Goal: Find specific page/section: Find specific page/section

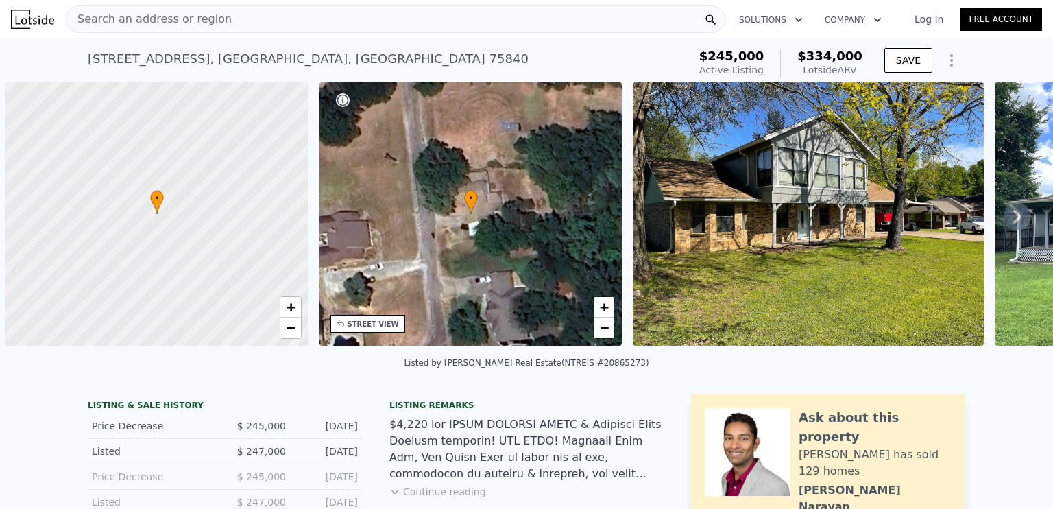
scroll to position [0, 5]
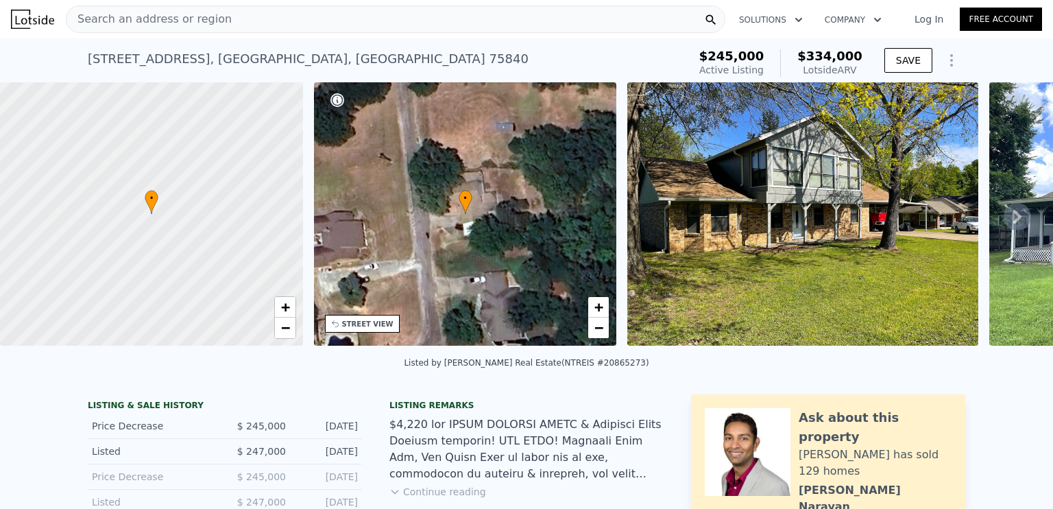
click at [217, 25] on div "Search an address or region" at bounding box center [396, 18] width 660 height 27
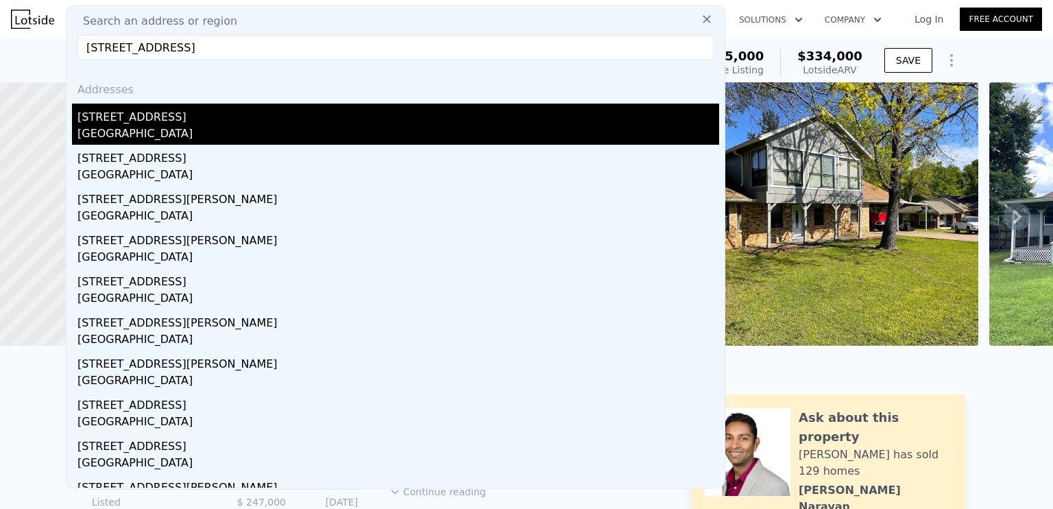
type input "[STREET_ADDRESS]"
click at [175, 110] on div "[STREET_ADDRESS]" at bounding box center [398, 115] width 642 height 22
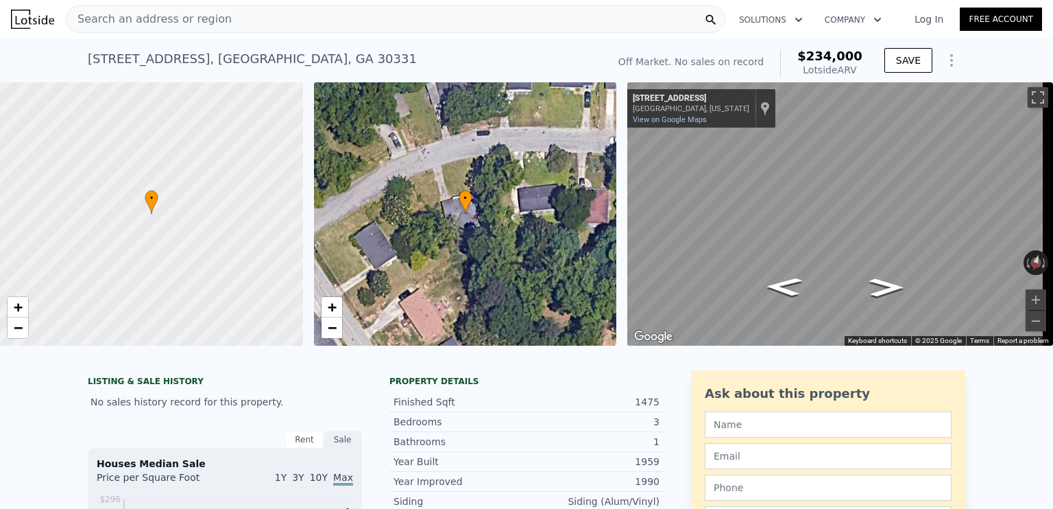
click at [187, 16] on span "Search an address or region" at bounding box center [149, 19] width 165 height 16
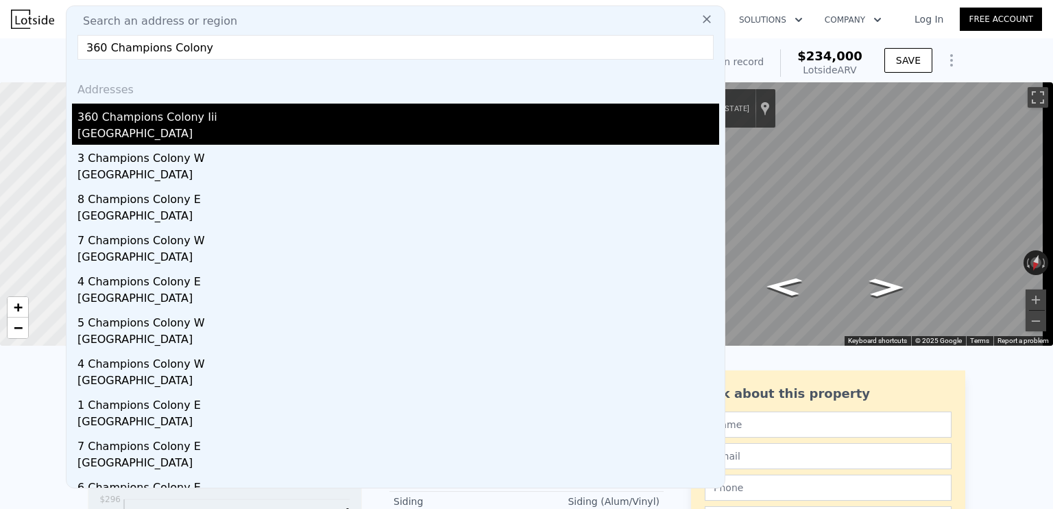
type input "360 Champions Colony"
click at [156, 126] on div "[GEOGRAPHIC_DATA]" at bounding box center [398, 134] width 642 height 19
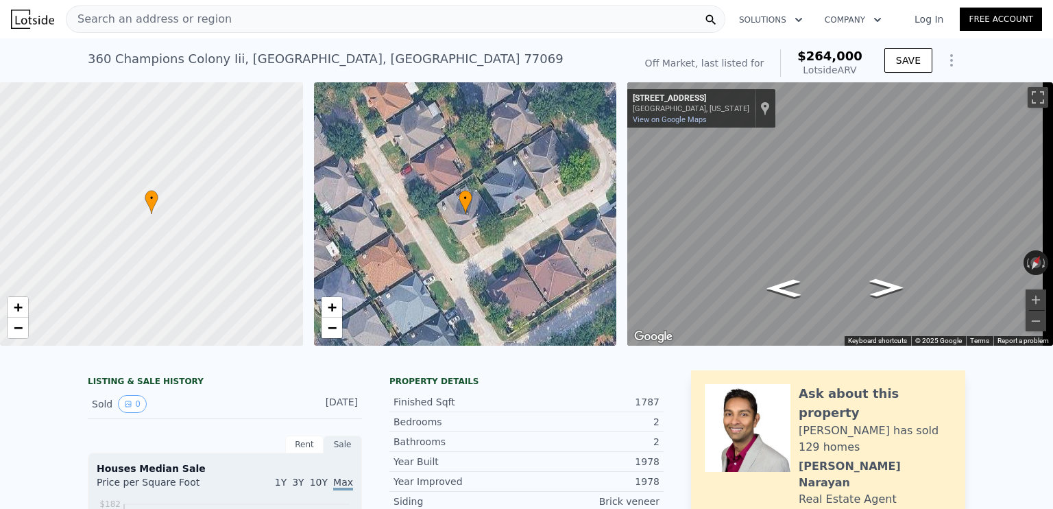
click at [233, 13] on div "Search an address or region" at bounding box center [396, 18] width 660 height 27
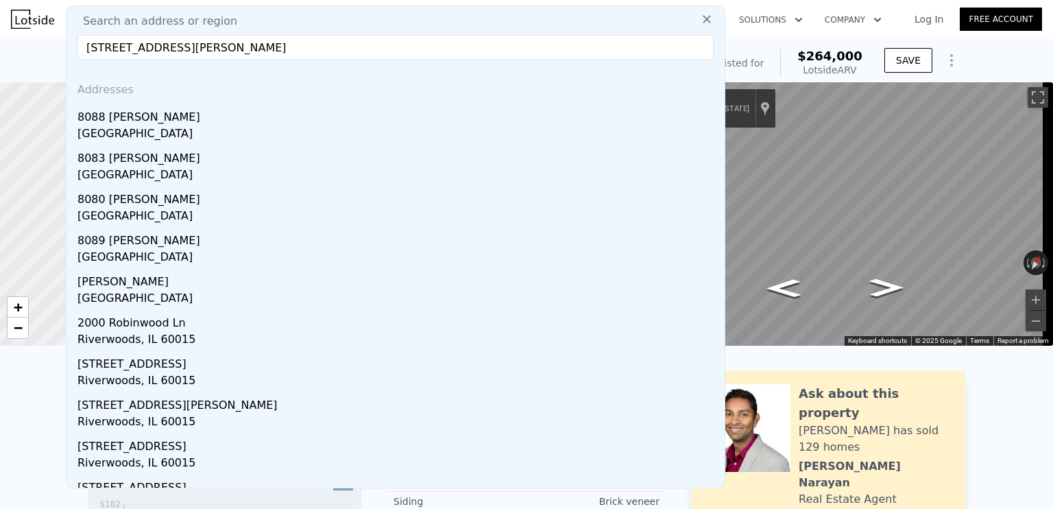
type input "[STREET_ADDRESS][PERSON_NAME]"
click at [212, 127] on div "[GEOGRAPHIC_DATA]" at bounding box center [398, 134] width 642 height 19
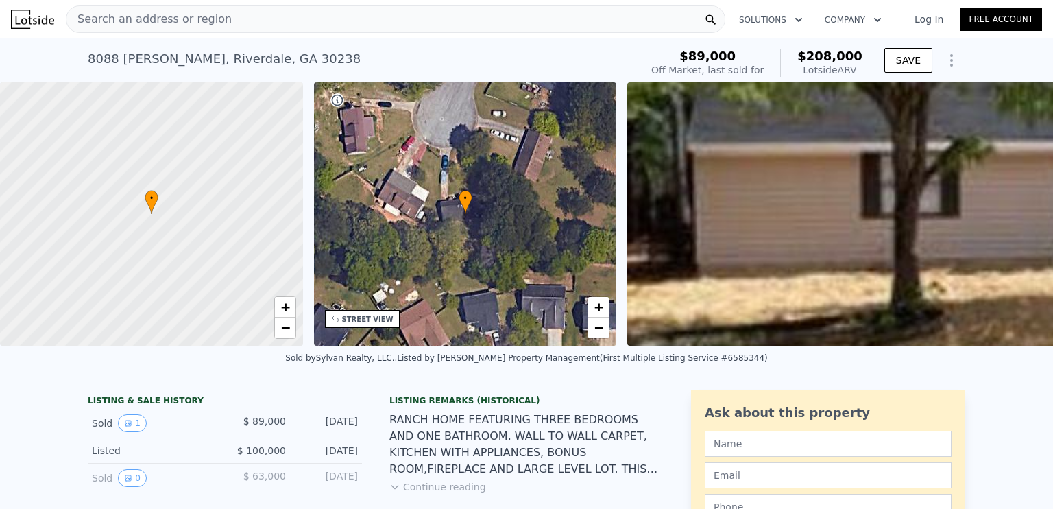
click at [240, 24] on div "Search an address or region" at bounding box center [396, 18] width 660 height 27
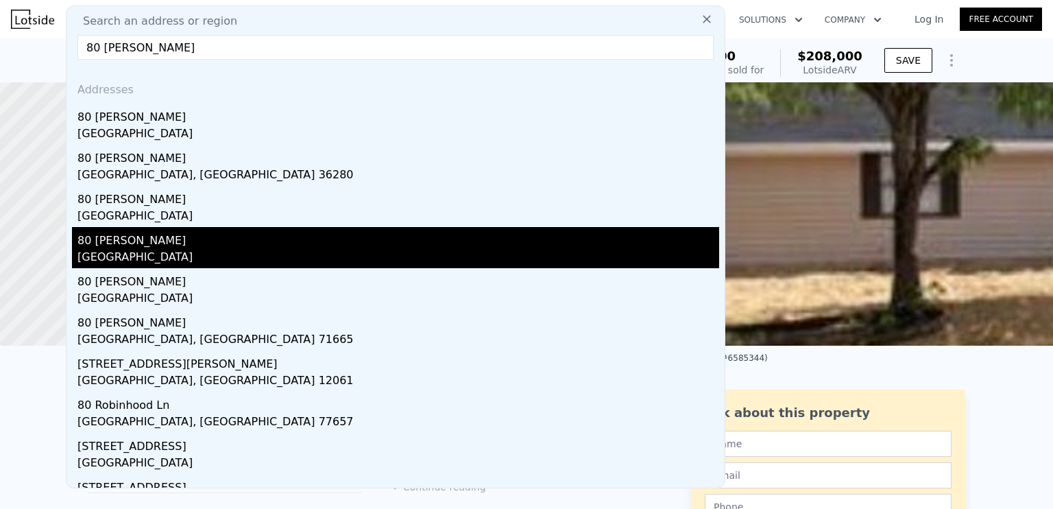
scroll to position [27, 0]
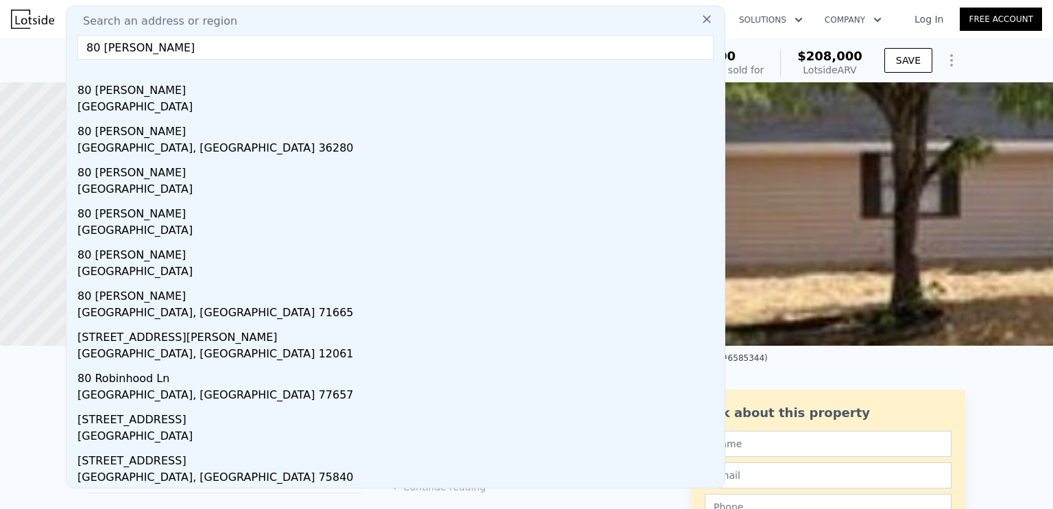
click at [200, 54] on input "80 [PERSON_NAME]" at bounding box center [395, 47] width 636 height 25
drag, startPoint x: 200, startPoint y: 54, endPoint x: 53, endPoint y: 53, distance: 147.4
paste input ", [GEOGRAPHIC_DATA]"
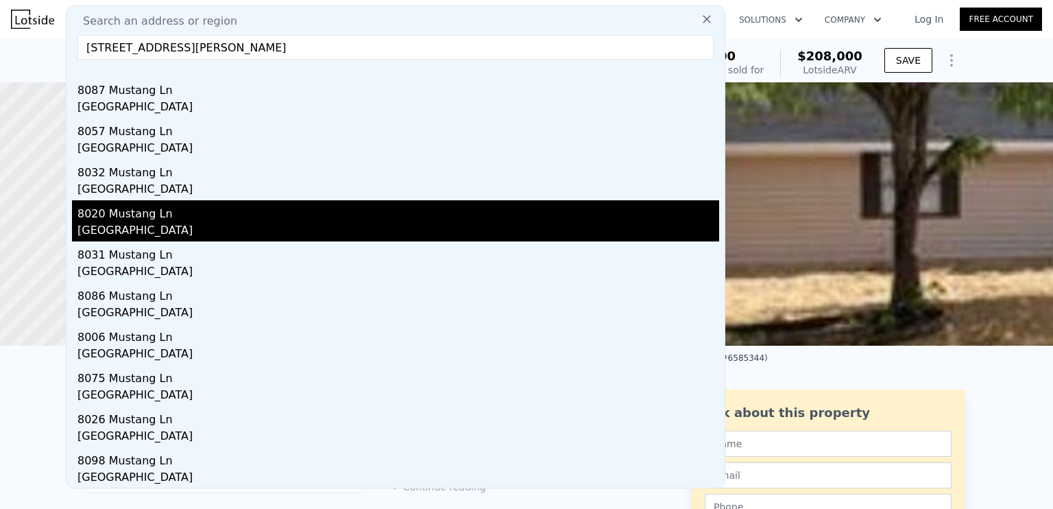
type input "[STREET_ADDRESS][PERSON_NAME]"
